Goal: Task Accomplishment & Management: Use online tool/utility

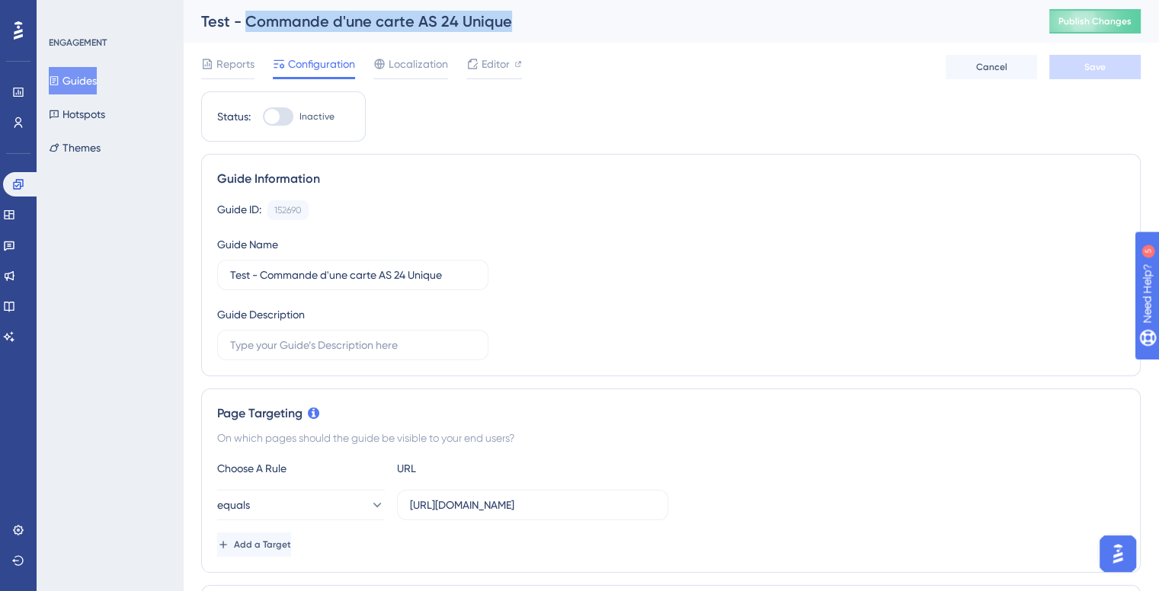
drag, startPoint x: 251, startPoint y: 17, endPoint x: 512, endPoint y: 19, distance: 261.4
click at [512, 19] on div "Test - Commande d'une carte AS 24 Unique" at bounding box center [606, 21] width 810 height 21
drag, startPoint x: 496, startPoint y: 19, endPoint x: 258, endPoint y: 26, distance: 238.6
click at [258, 26] on div "Test - Commande d'une carte AS 24 Unique" at bounding box center [606, 21] width 810 height 21
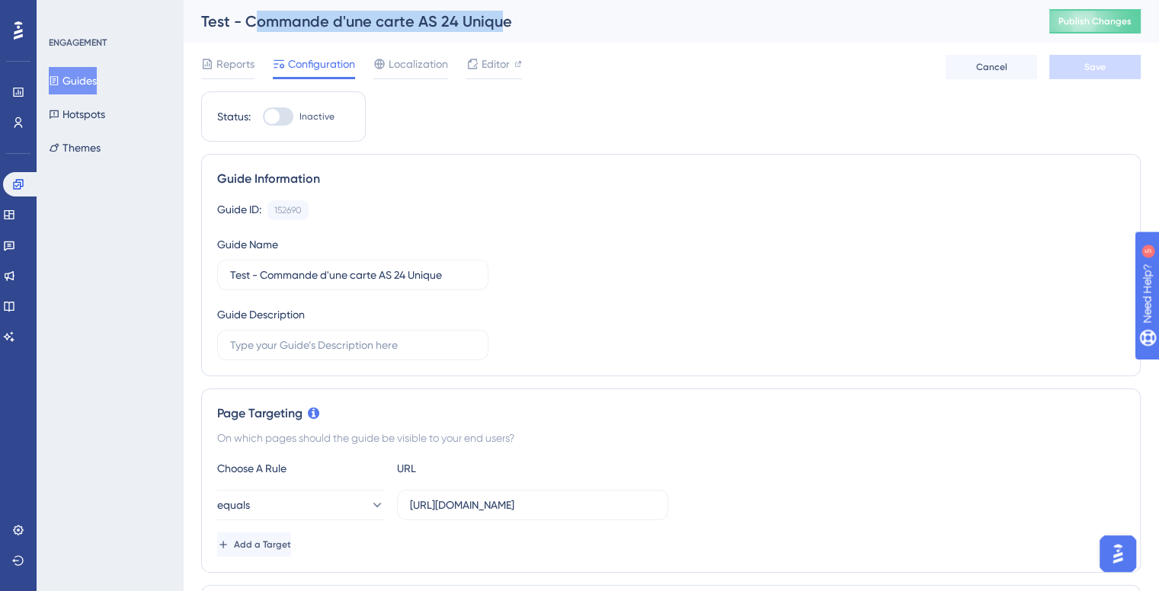
click at [258, 26] on div "Test - Commande d'une carte AS 24 Unique" at bounding box center [606, 21] width 810 height 21
drag, startPoint x: 253, startPoint y: 24, endPoint x: 502, endPoint y: 23, distance: 249.2
click at [502, 23] on div "Test - Commande d'une carte AS 24 Unique" at bounding box center [606, 21] width 810 height 21
click at [494, 14] on div "Test - Commande d'une carte AS 24 Unique" at bounding box center [606, 21] width 810 height 21
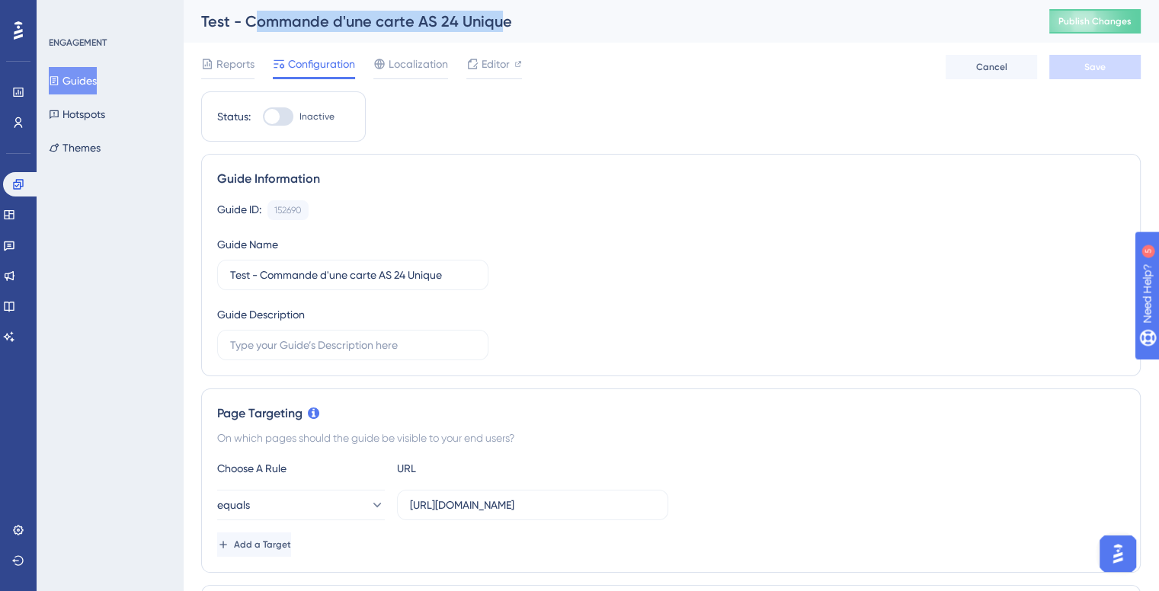
drag, startPoint x: 498, startPoint y: 24, endPoint x: 256, endPoint y: 23, distance: 242.3
click at [256, 23] on div "Test - Commande d'une carte AS 24 Unique" at bounding box center [606, 21] width 810 height 21
